Goal: Task Accomplishment & Management: Complete application form

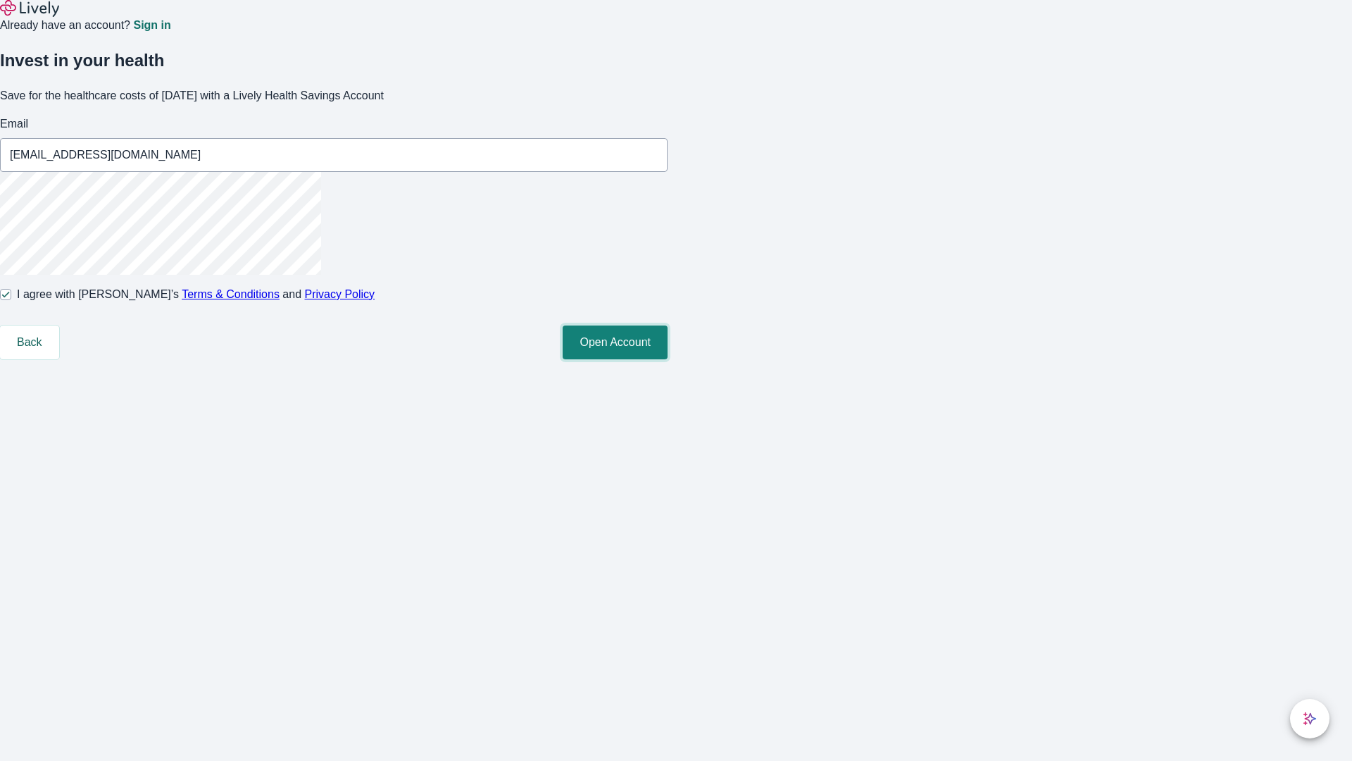
click at [668, 359] on button "Open Account" at bounding box center [615, 342] width 105 height 34
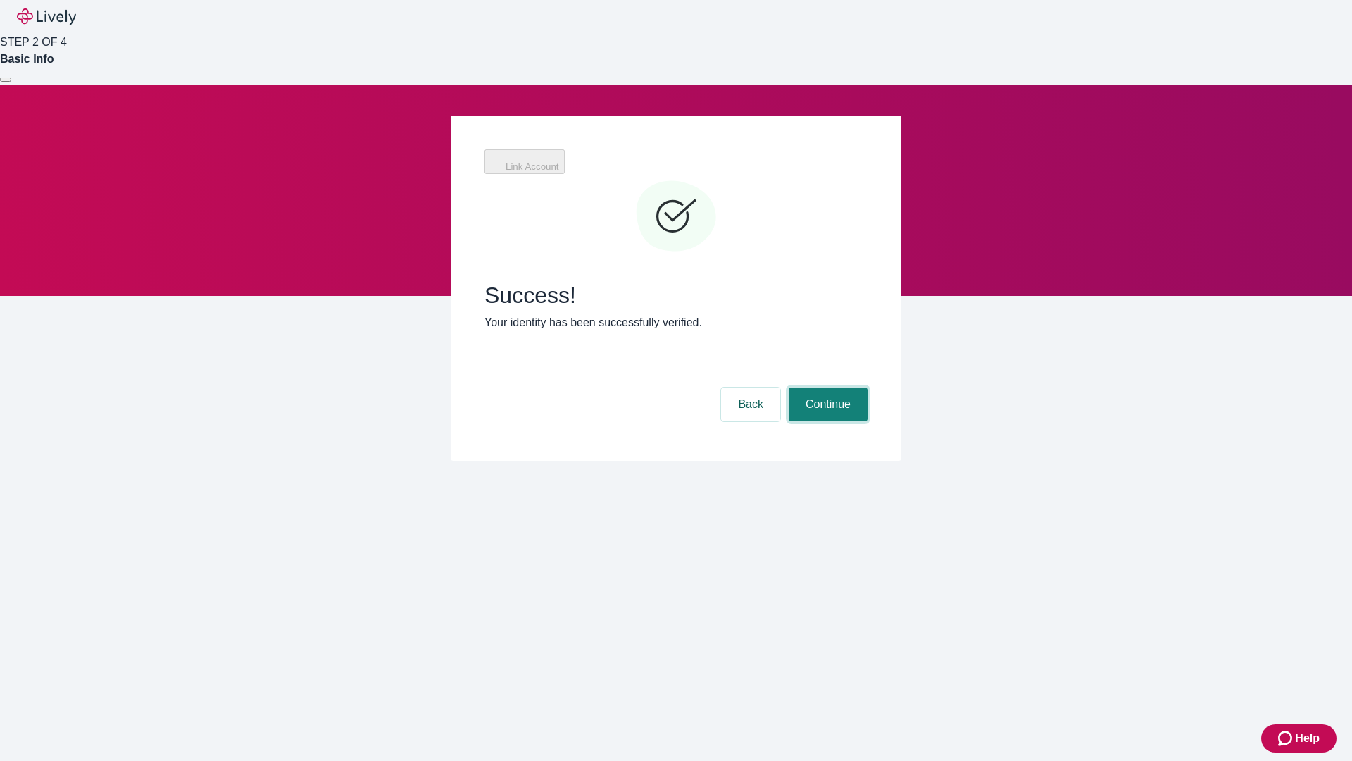
click at [826, 387] on button "Continue" at bounding box center [828, 404] width 79 height 34
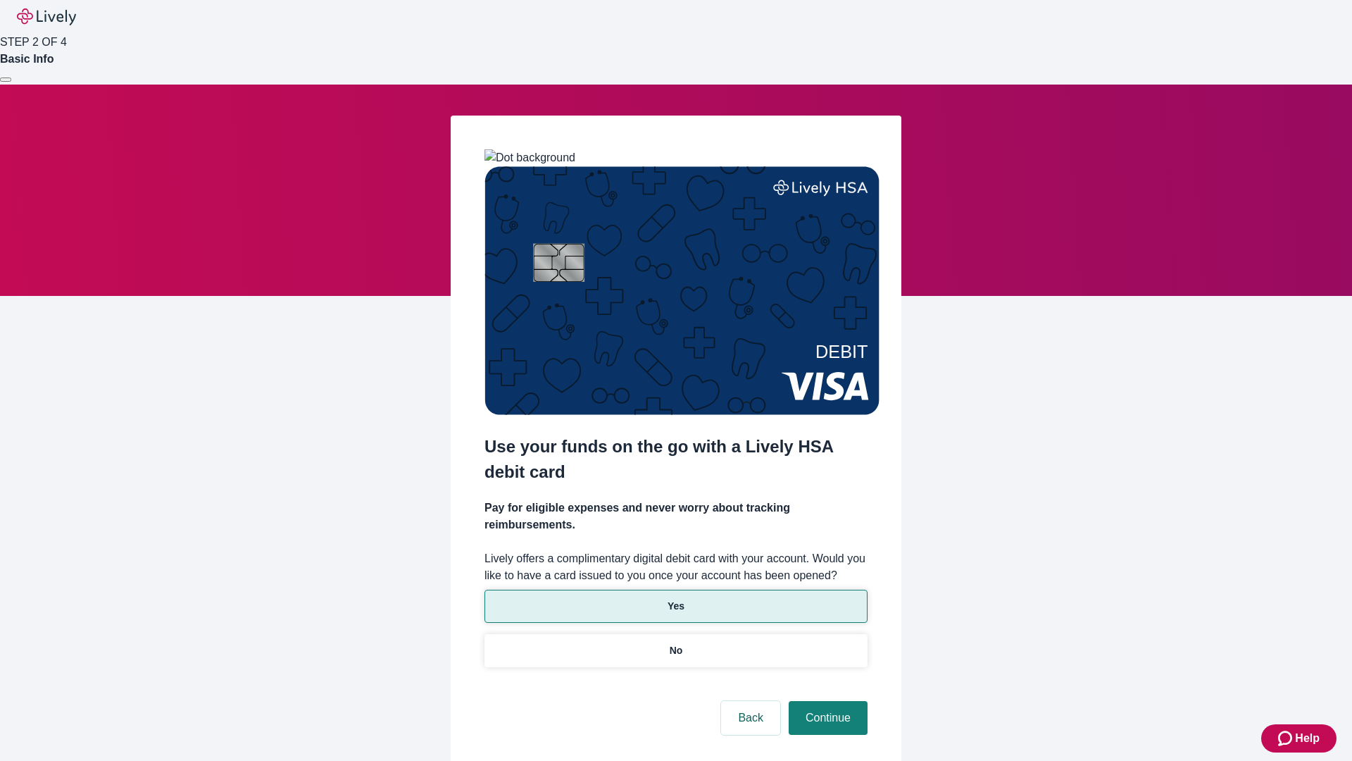
click at [675, 599] on p "Yes" at bounding box center [676, 606] width 17 height 15
click at [826, 701] on button "Continue" at bounding box center [828, 718] width 79 height 34
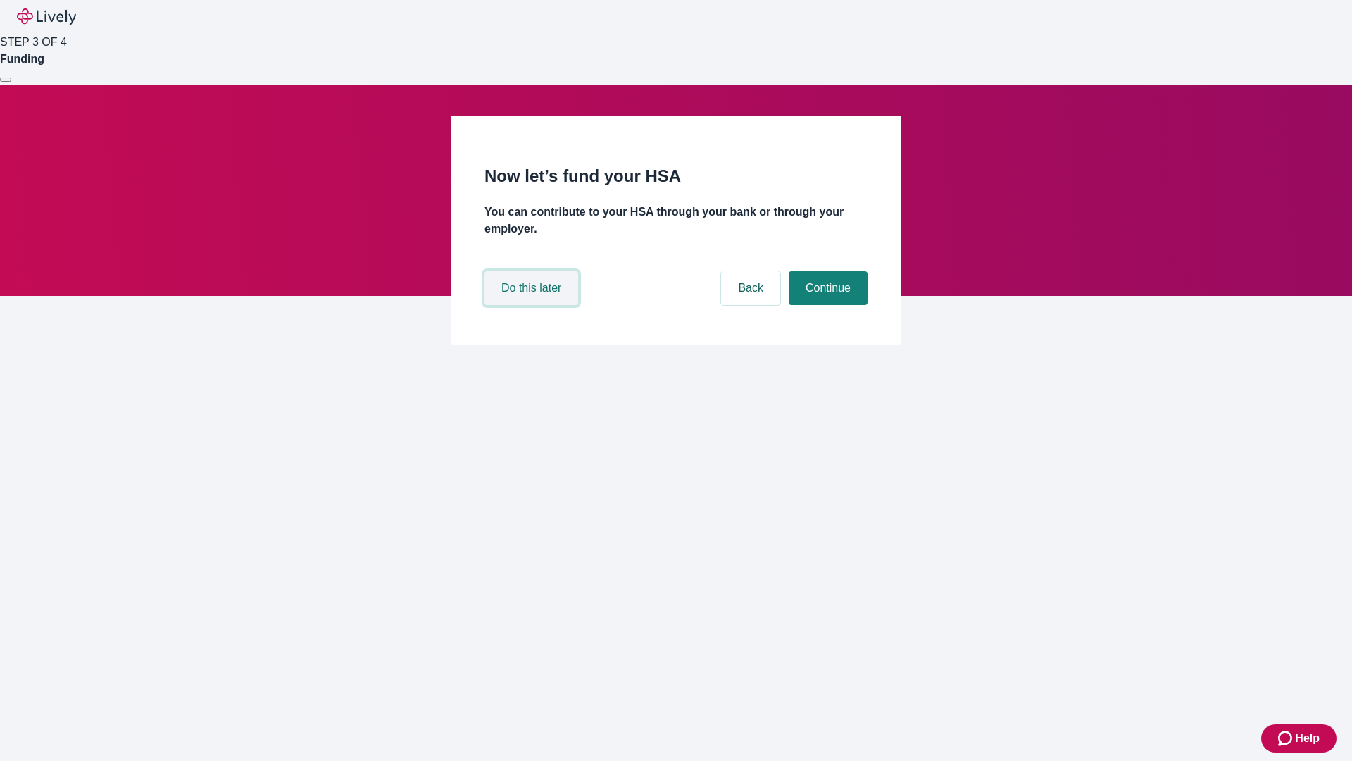
click at [533, 305] on button "Do this later" at bounding box center [532, 288] width 94 height 34
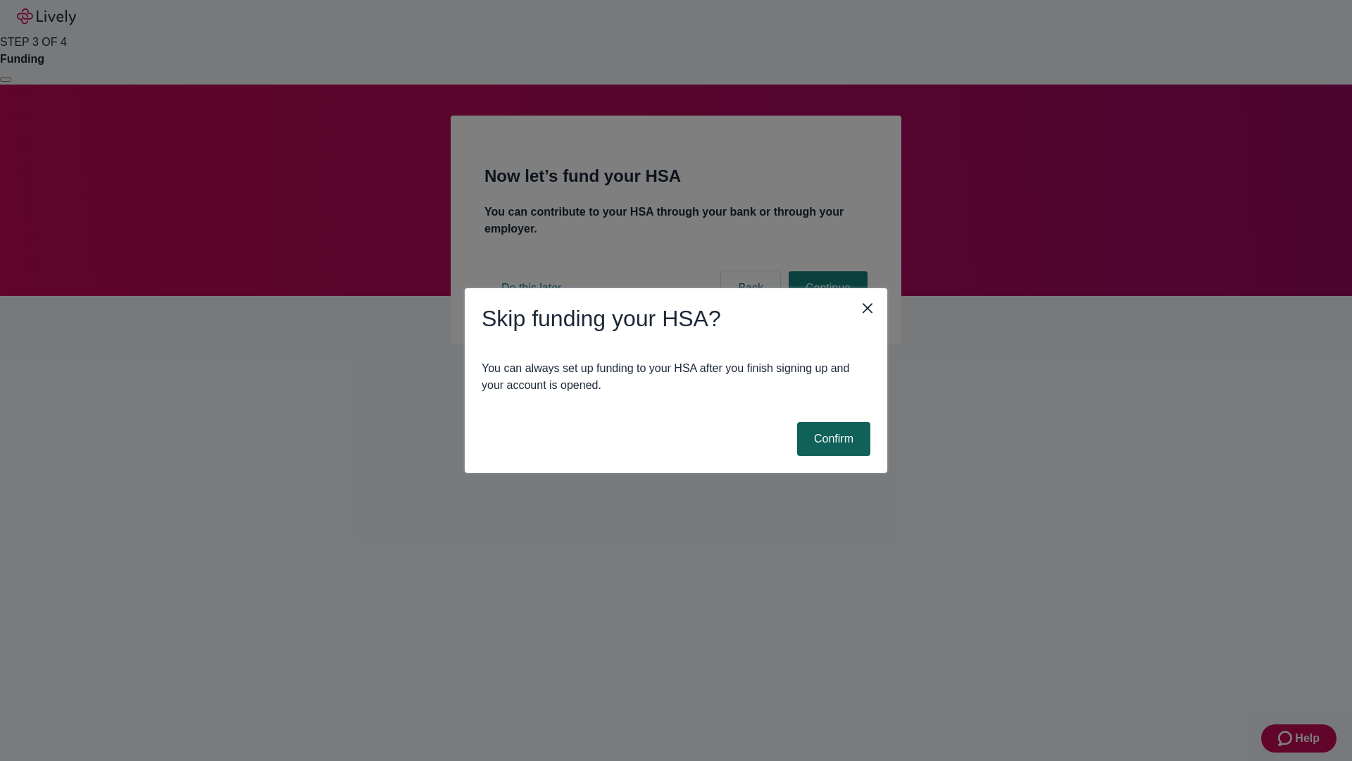
click at [832, 439] on button "Confirm" at bounding box center [833, 439] width 73 height 34
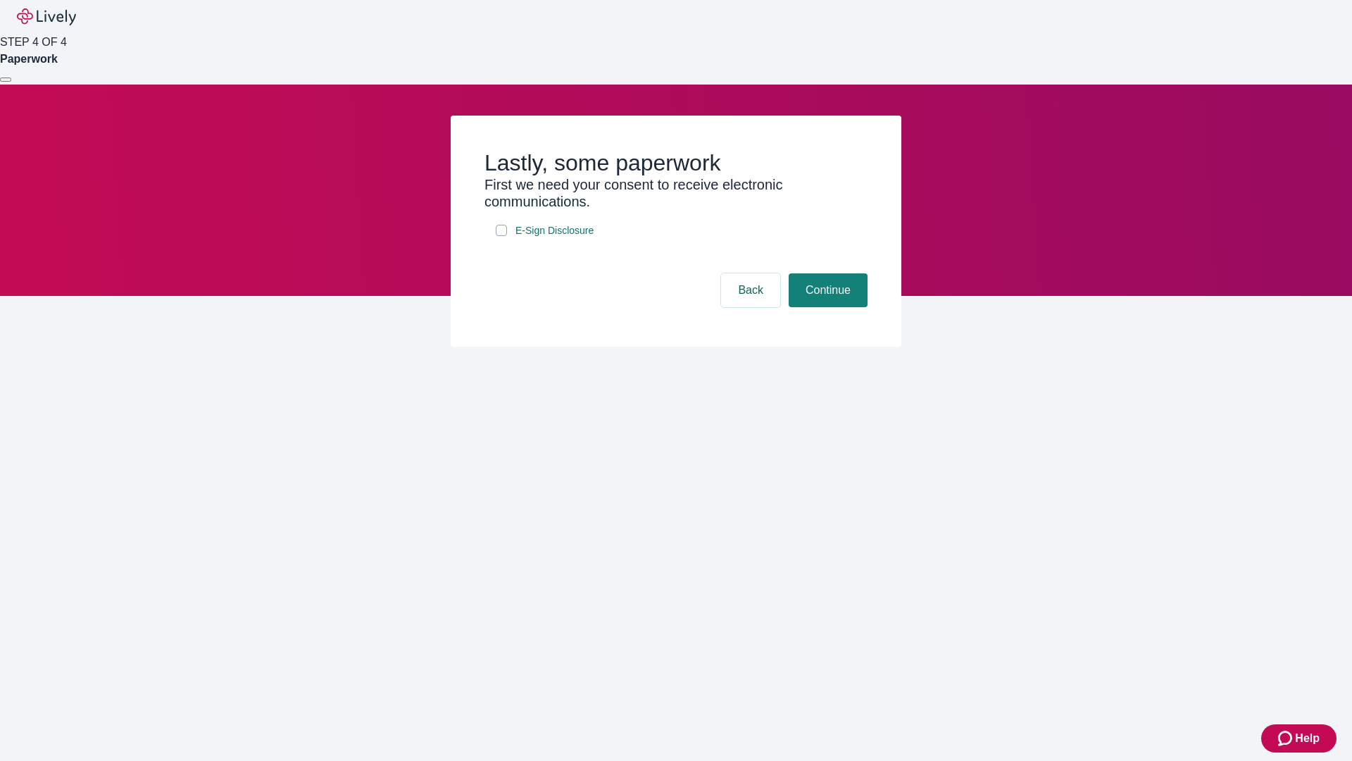
click at [501, 236] on input "E-Sign Disclosure" at bounding box center [501, 230] width 11 height 11
checkbox input "true"
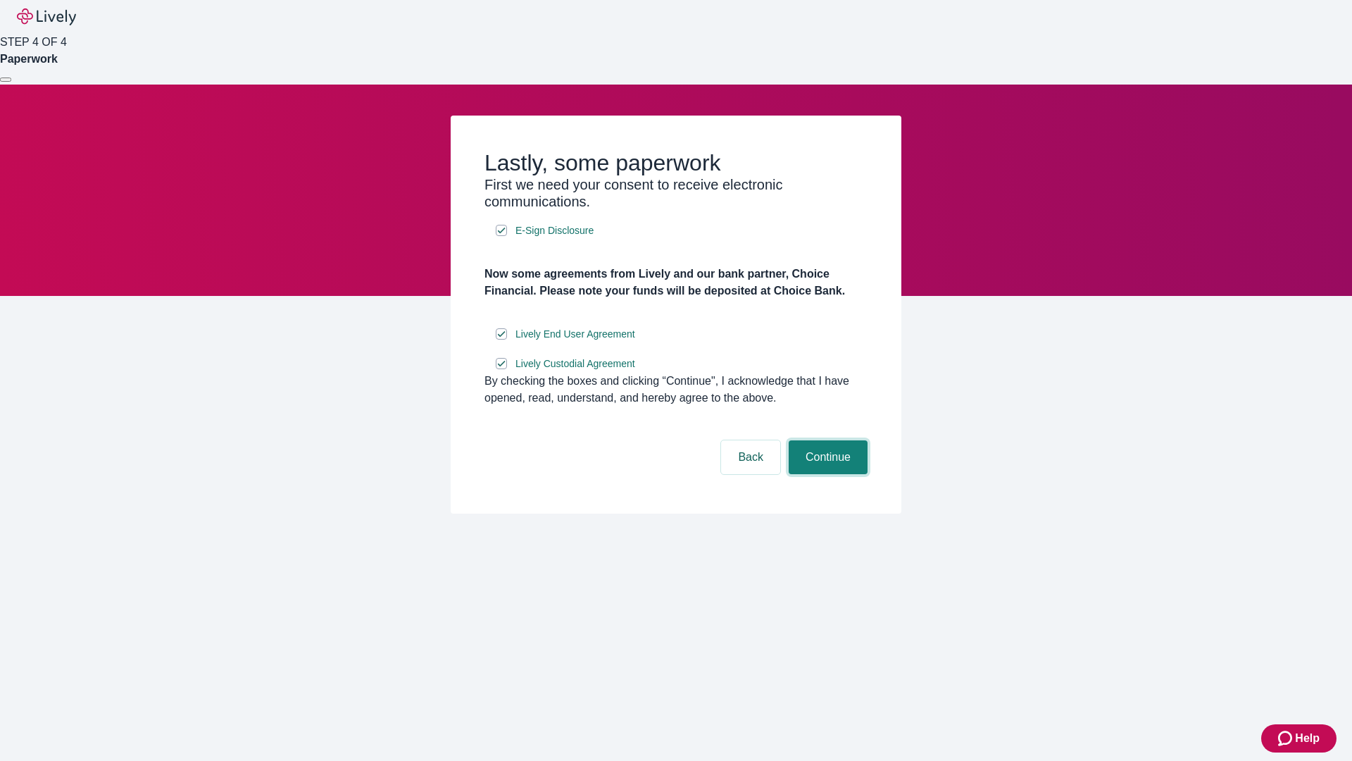
click at [826, 474] on button "Continue" at bounding box center [828, 457] width 79 height 34
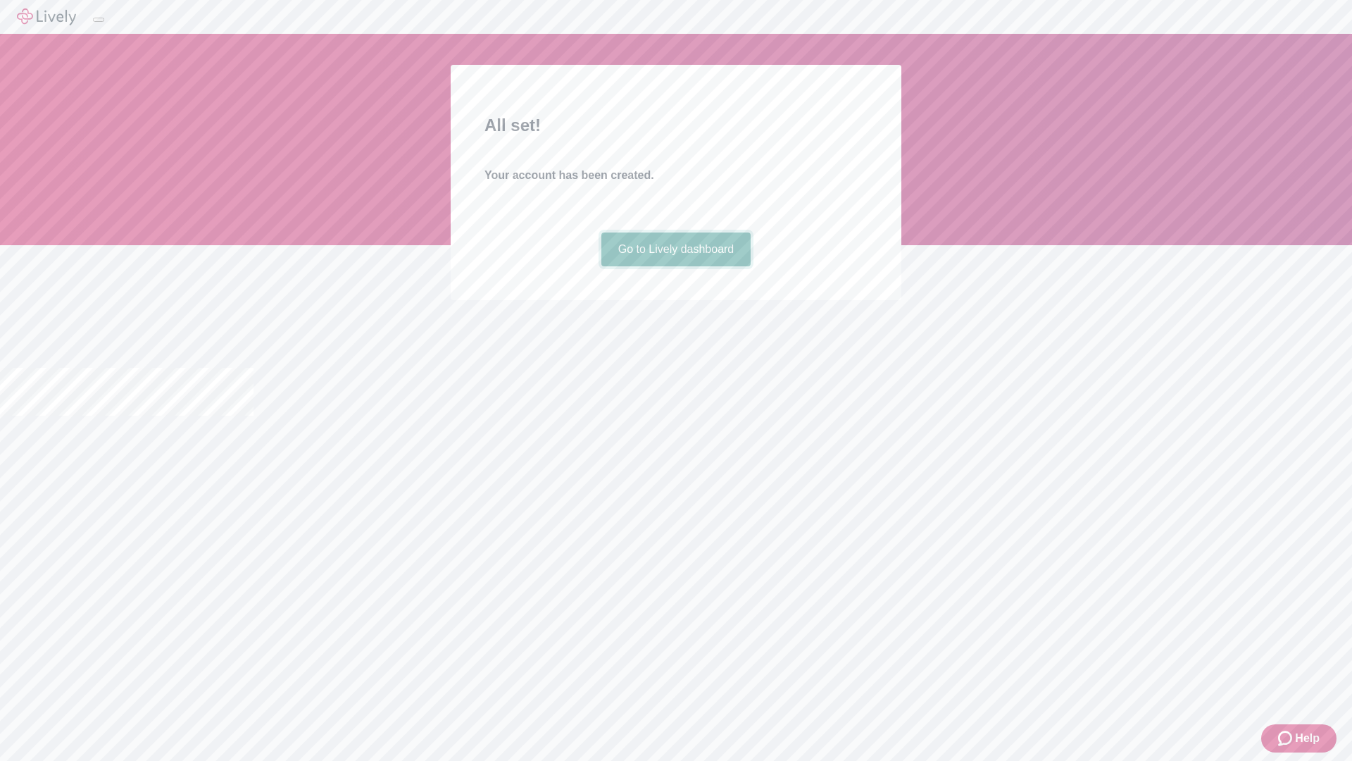
click at [675, 266] on link "Go to Lively dashboard" at bounding box center [677, 249] width 150 height 34
